Goal: Task Accomplishment & Management: Complete application form

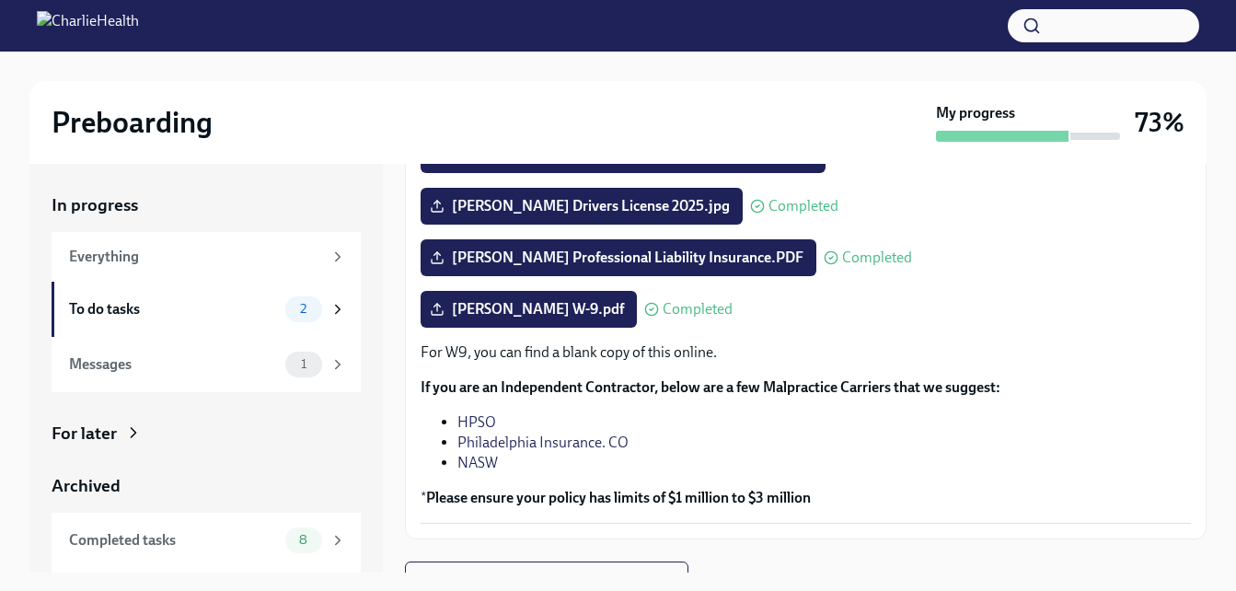
scroll to position [422, 0]
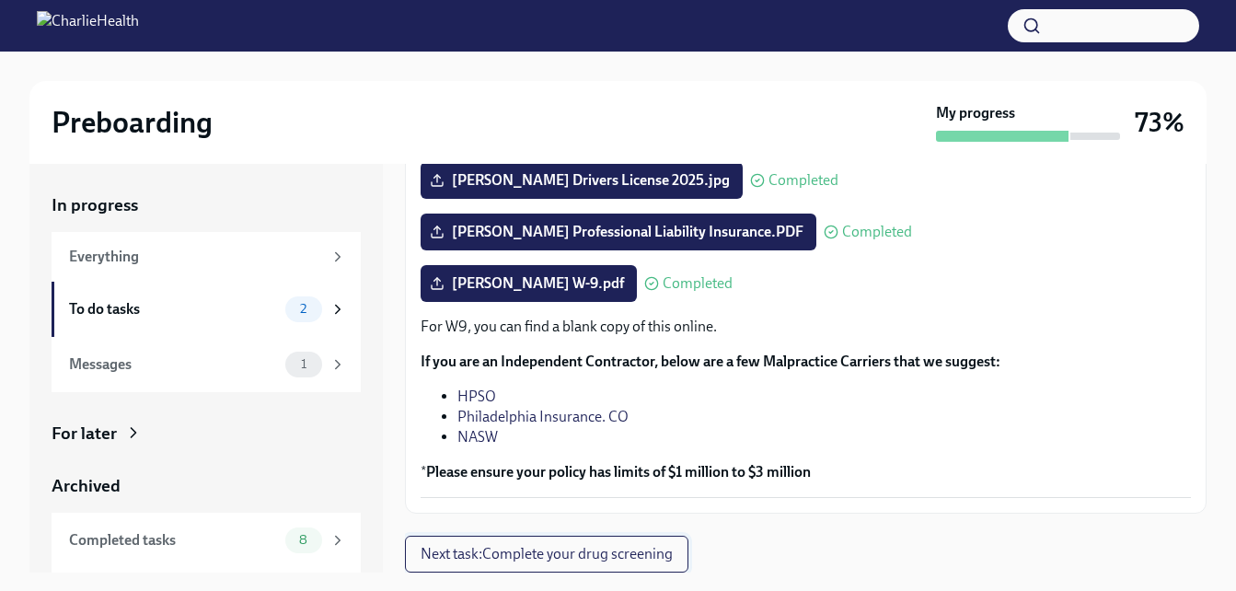
click at [640, 557] on span "Next task : Complete your drug screening" at bounding box center [546, 554] width 252 height 18
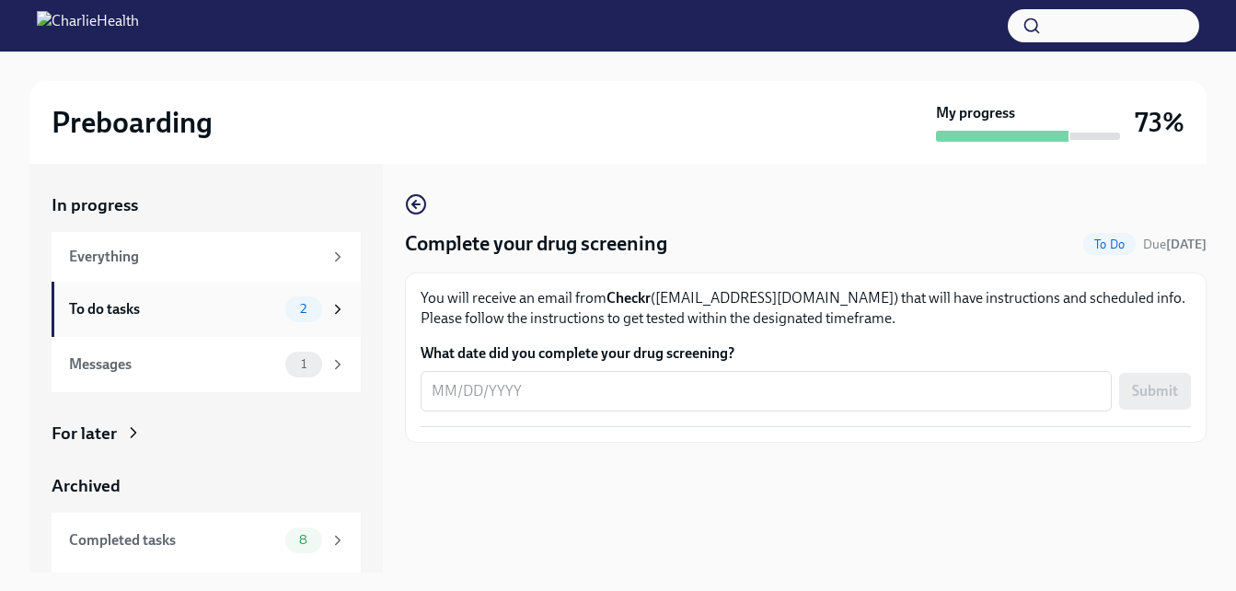
click at [186, 299] on div "To do tasks" at bounding box center [173, 309] width 209 height 20
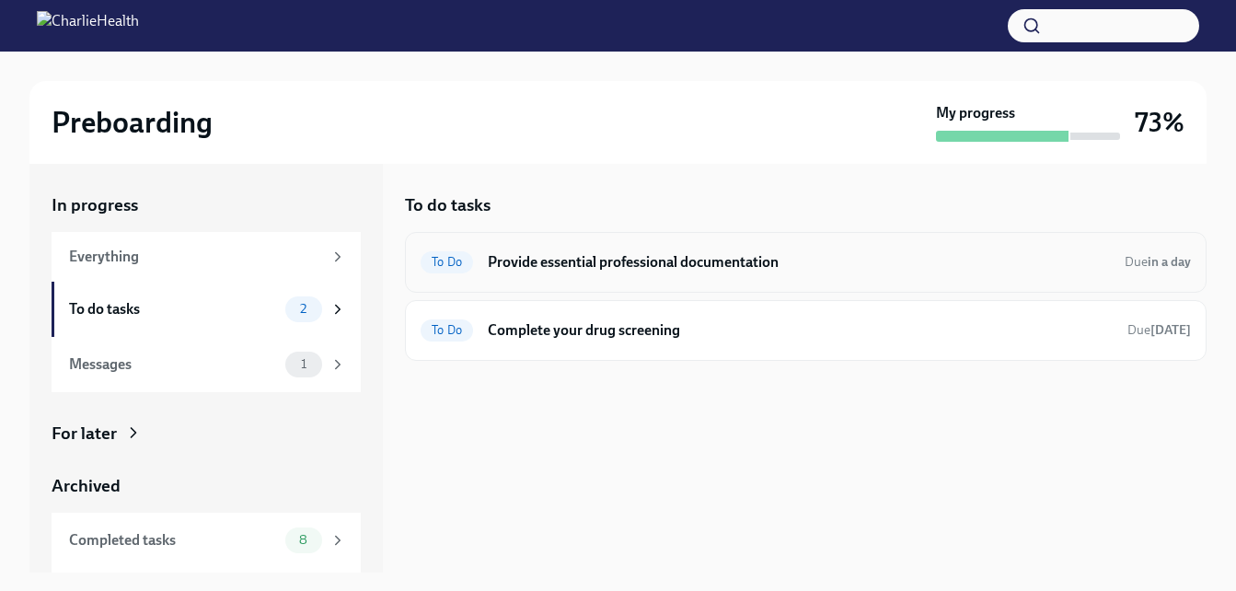
click at [603, 259] on h6 "Provide essential professional documentation" at bounding box center [799, 262] width 622 height 20
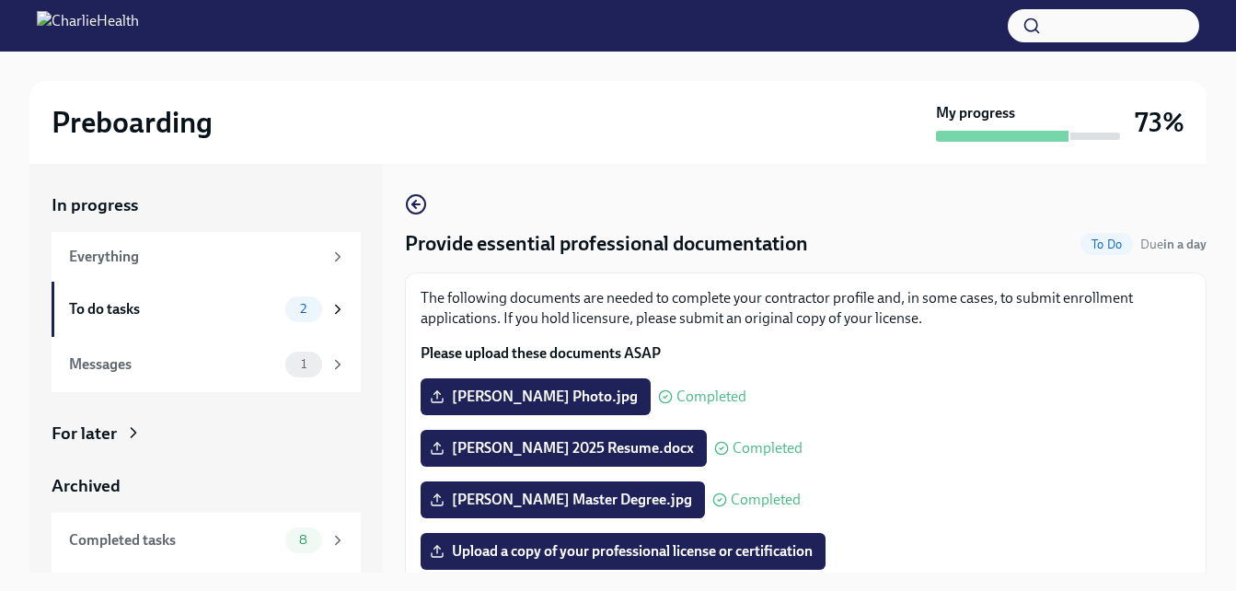
scroll to position [33, 0]
